Goal: Information Seeking & Learning: Learn about a topic

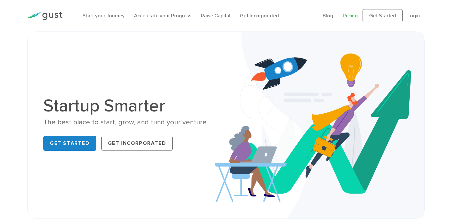
click at [356, 16] on link "Pricing" at bounding box center [350, 16] width 15 height 6
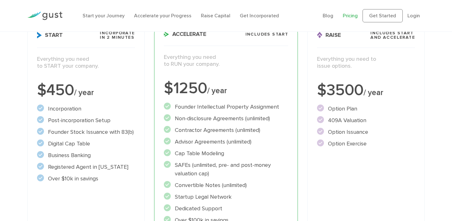
scroll to position [102, 0]
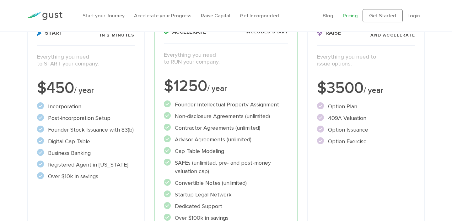
drag, startPoint x: 45, startPoint y: 120, endPoint x: 93, endPoint y: 162, distance: 63.7
click at [93, 162] on ul "Incorporation" at bounding box center [86, 141] width 98 height 78
click at [99, 176] on li "Over $10k in savings" at bounding box center [86, 176] width 98 height 8
drag, startPoint x: 107, startPoint y: 188, endPoint x: 43, endPoint y: 104, distance: 105.1
click at [43, 104] on div "Start Incorporate in 2 Minutes Everything you need to START your company. $450 …" at bounding box center [85, 147] width 117 height 257
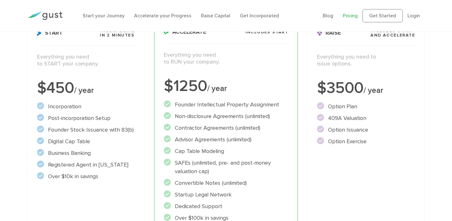
click at [87, 144] on li "Digital Cap Table" at bounding box center [86, 141] width 98 height 8
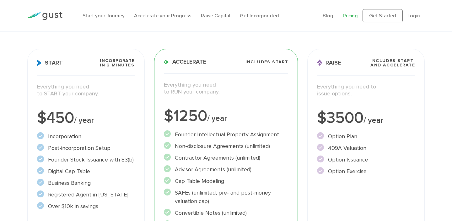
scroll to position [0, 0]
